Goal: Information Seeking & Learning: Learn about a topic

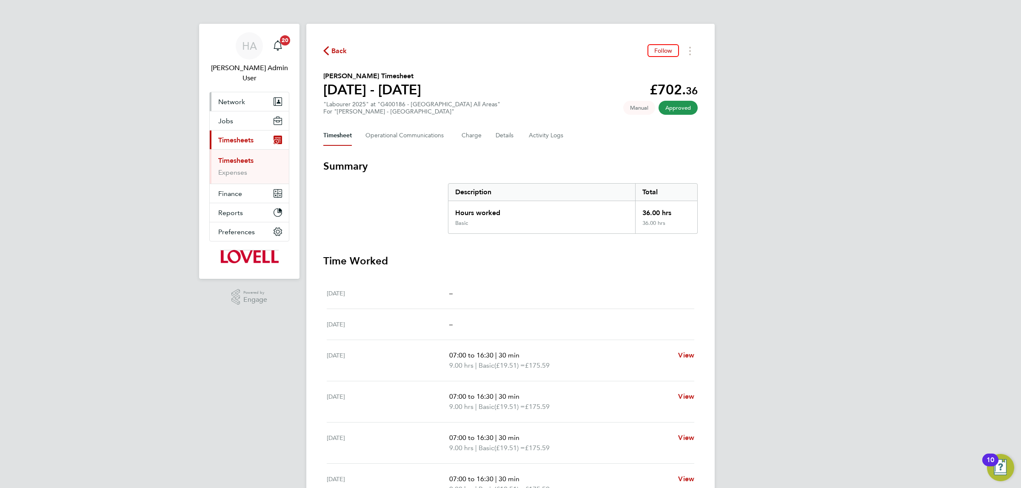
click at [241, 98] on span "Network" at bounding box center [231, 102] width 27 height 8
click at [240, 98] on span "Network" at bounding box center [231, 102] width 27 height 8
click at [237, 98] on span "Network" at bounding box center [231, 102] width 27 height 8
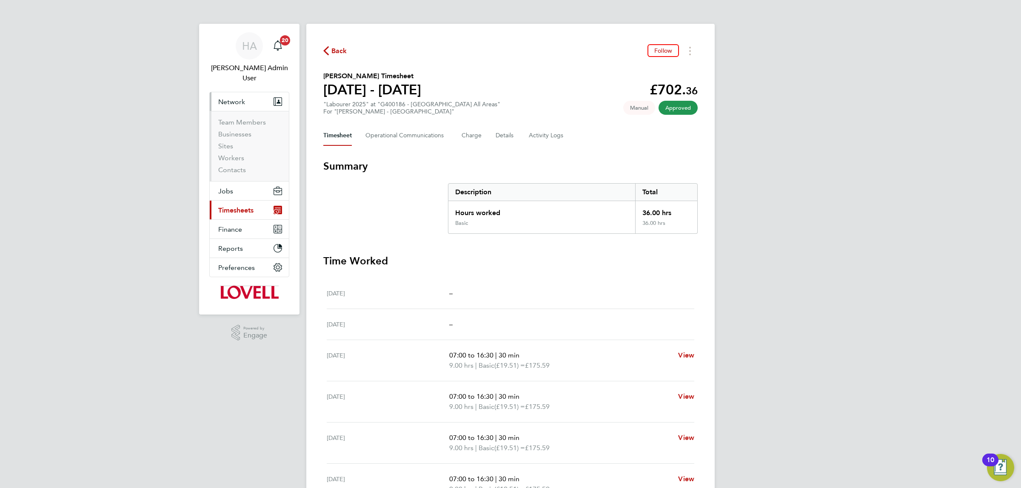
click at [237, 111] on ul "Team Members Businesses Sites Workers Contacts" at bounding box center [249, 146] width 79 height 70
click at [237, 118] on link "Team Members" at bounding box center [242, 122] width 48 height 8
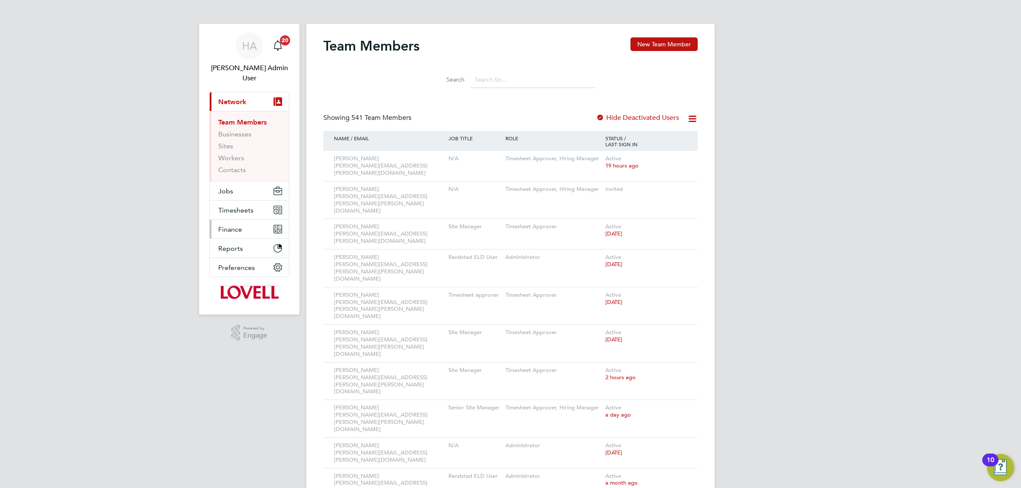
click at [240, 226] on span "Finance" at bounding box center [230, 230] width 24 height 8
click at [243, 182] on button "Jobs" at bounding box center [249, 191] width 79 height 19
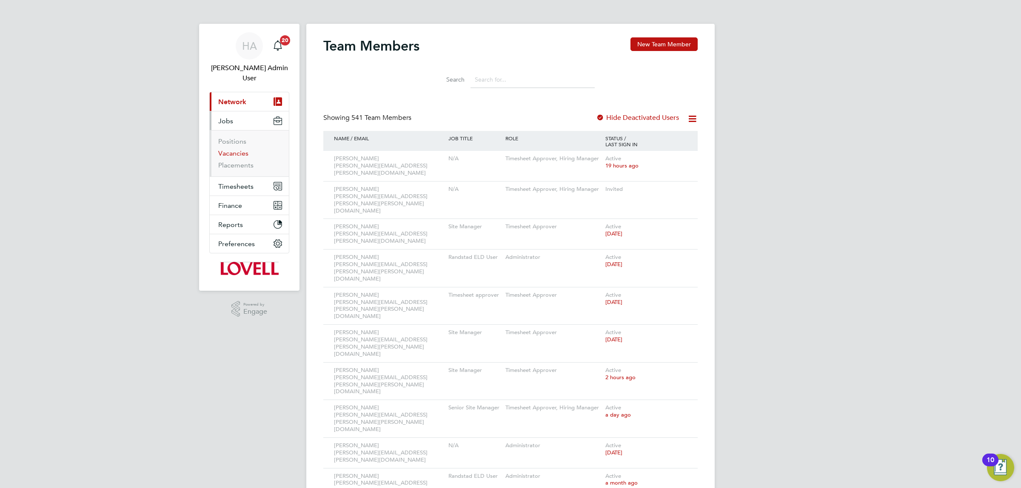
click at [240, 149] on link "Vacancies" at bounding box center [233, 153] width 30 height 8
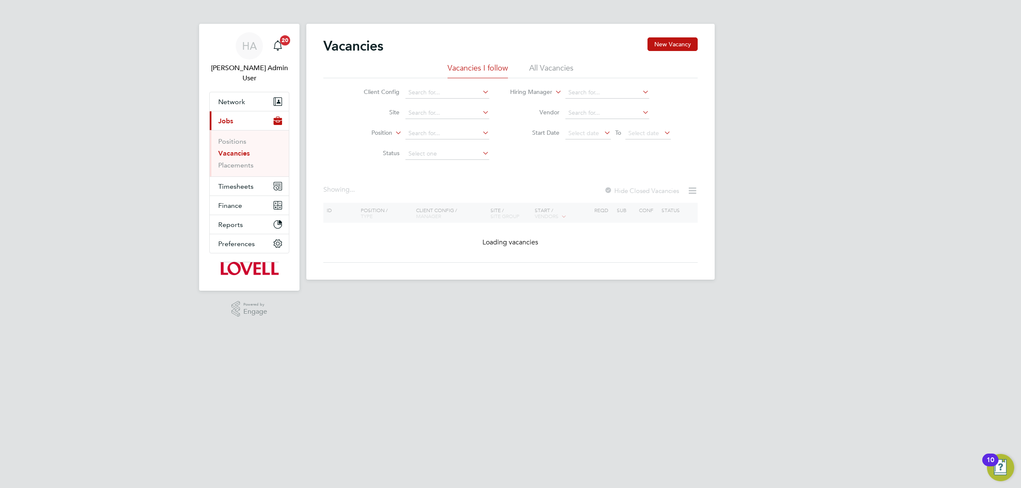
click at [561, 65] on li "All Vacancies" at bounding box center [551, 70] width 44 height 15
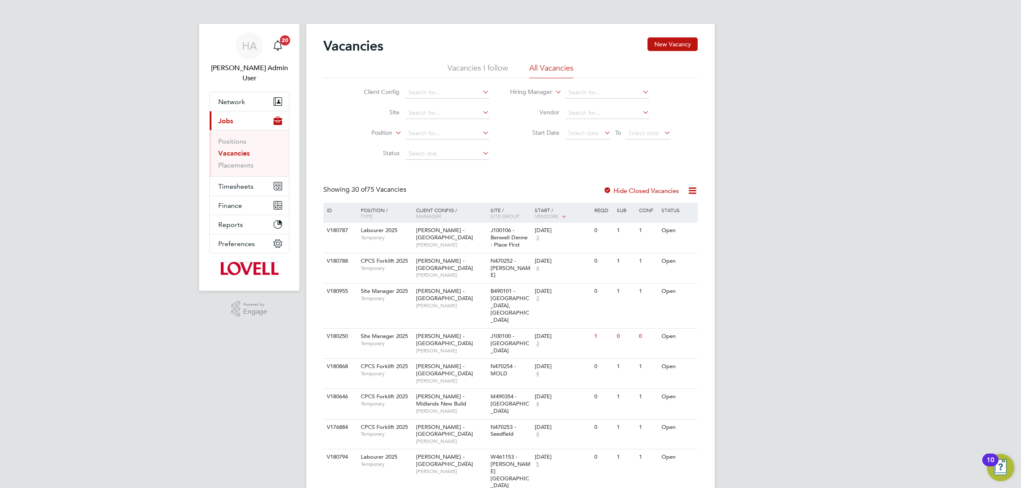
click at [694, 189] on icon at bounding box center [692, 191] width 11 height 11
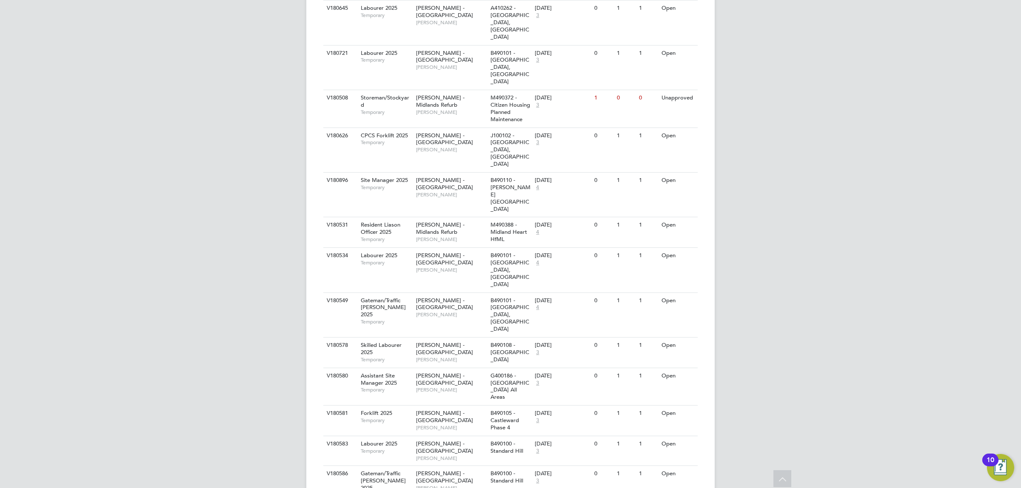
scroll to position [650, 0]
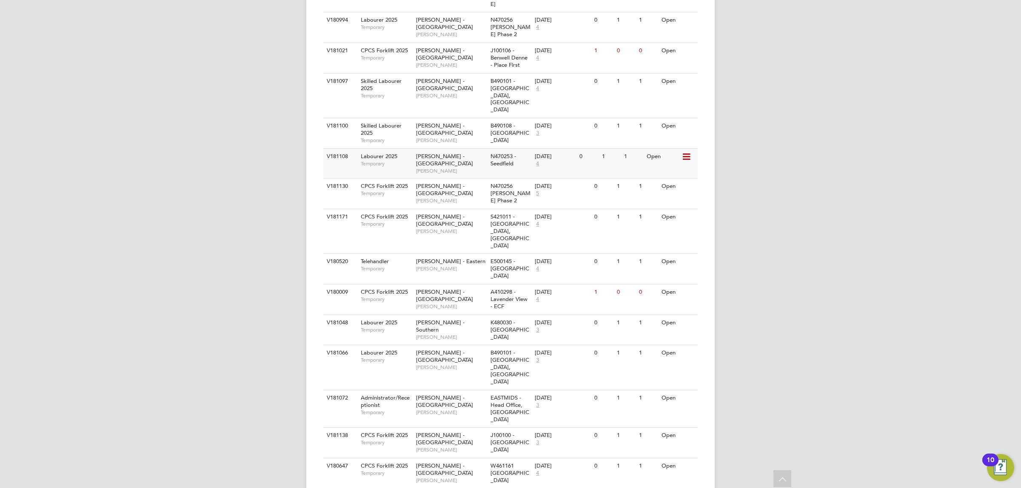
scroll to position [1466, 0]
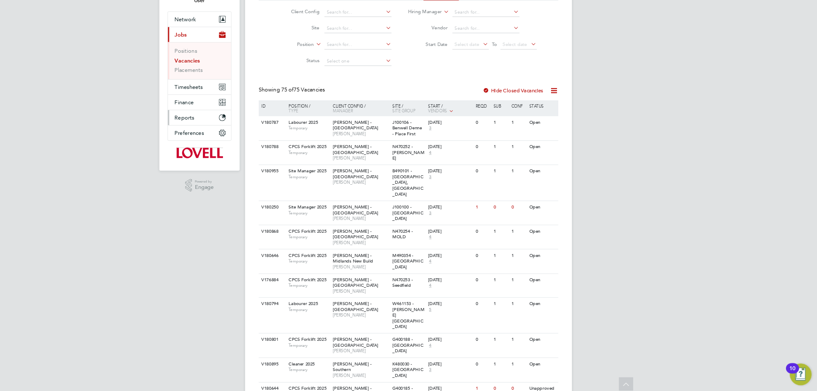
scroll to position [0, 0]
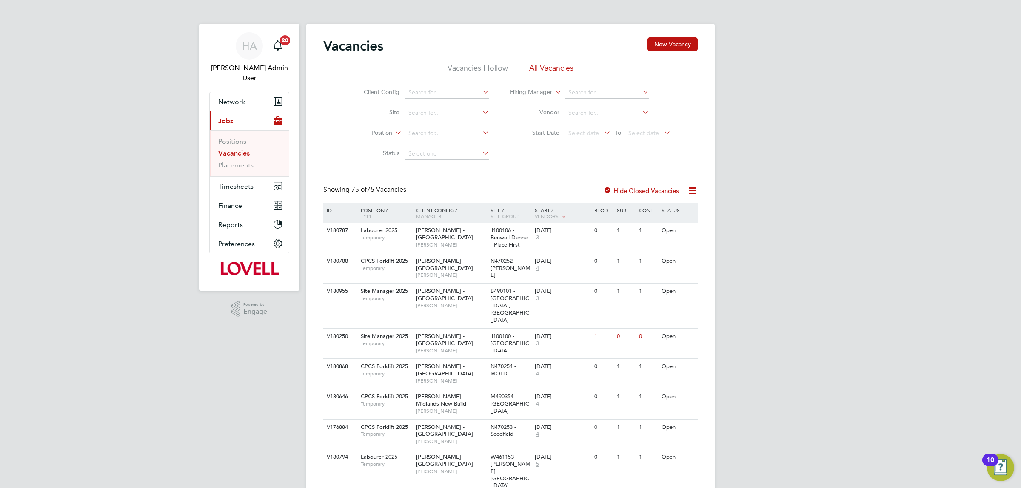
click at [241, 149] on link "Vacancies" at bounding box center [233, 153] width 31 height 8
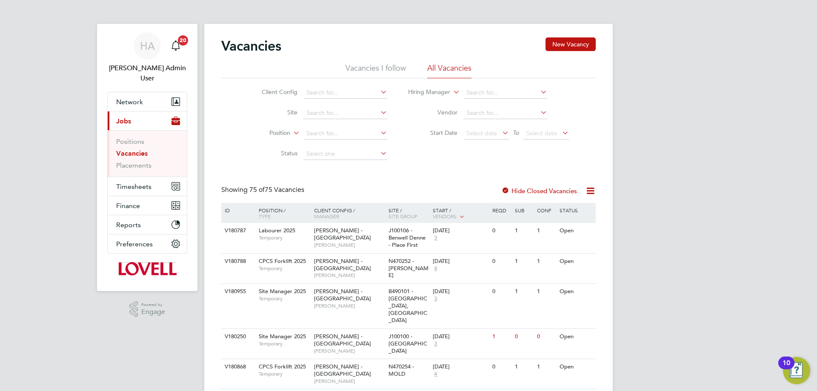
drag, startPoint x: 1008, startPoint y: 0, endPoint x: 638, endPoint y: 126, distance: 390.7
